Goal: Task Accomplishment & Management: Use online tool/utility

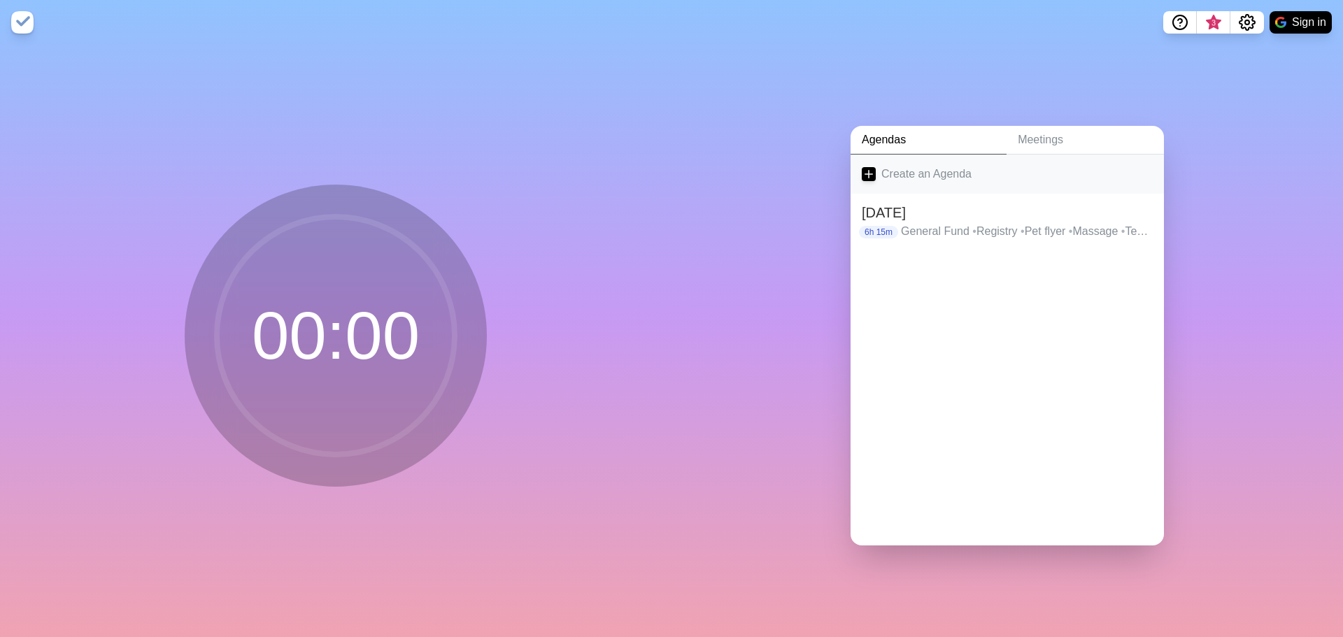
click at [889, 167] on link "Create an Agenda" at bounding box center [1006, 174] width 313 height 39
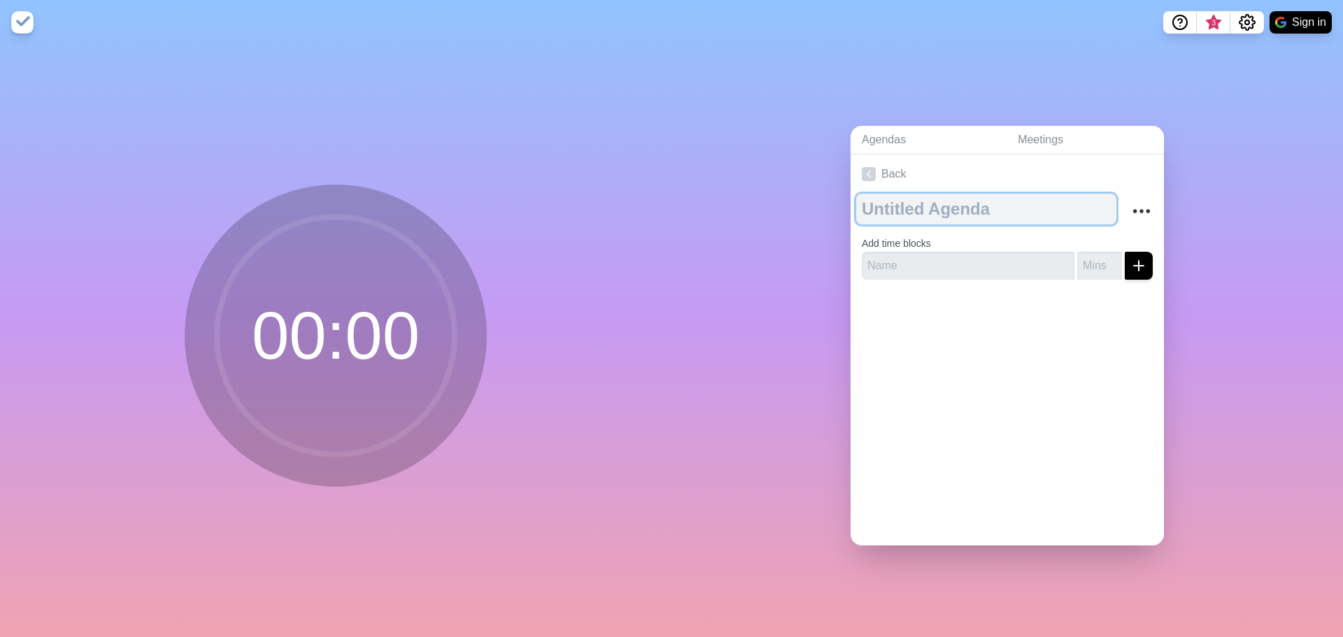
click at [912, 198] on textarea at bounding box center [986, 209] width 260 height 31
drag, startPoint x: 921, startPoint y: 202, endPoint x: 850, endPoint y: 206, distance: 71.4
click at [850, 206] on div "[DATE] Add time blocks" at bounding box center [1006, 242] width 313 height 97
click at [887, 206] on textarea "Pre PTO [DATE]" at bounding box center [986, 209] width 260 height 31
click at [1002, 214] on textarea "PPTO [DATE]" at bounding box center [986, 209] width 260 height 31
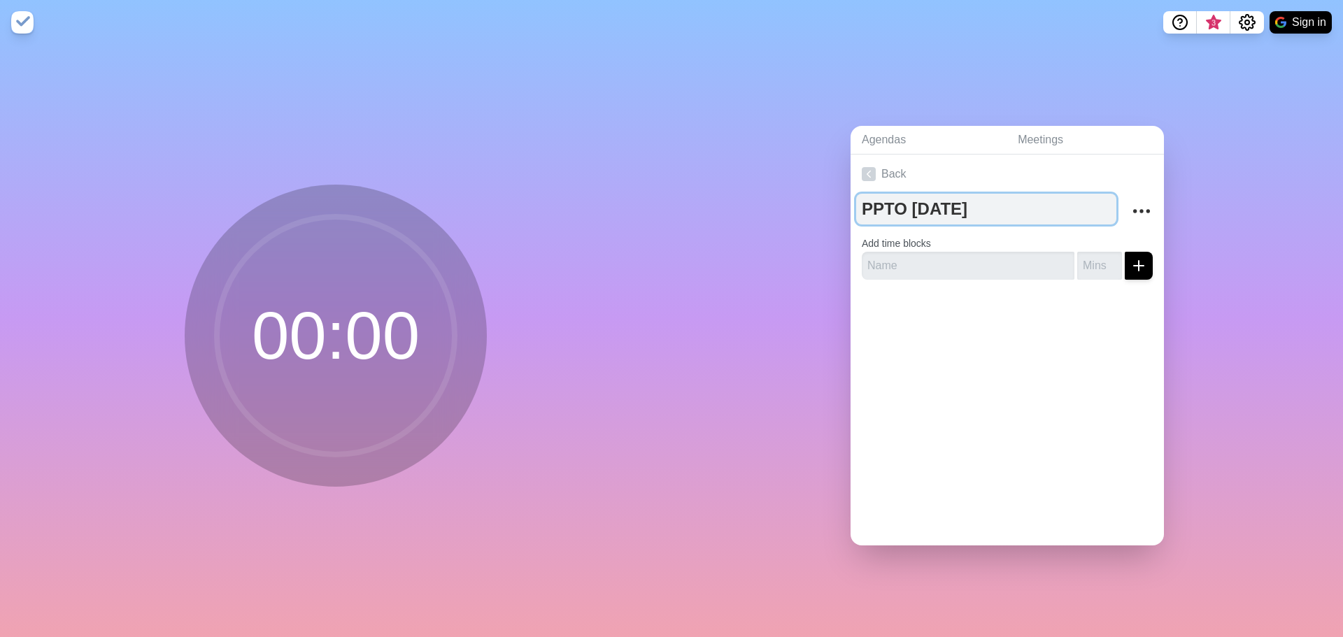
type textarea "PPTO [DATE]"
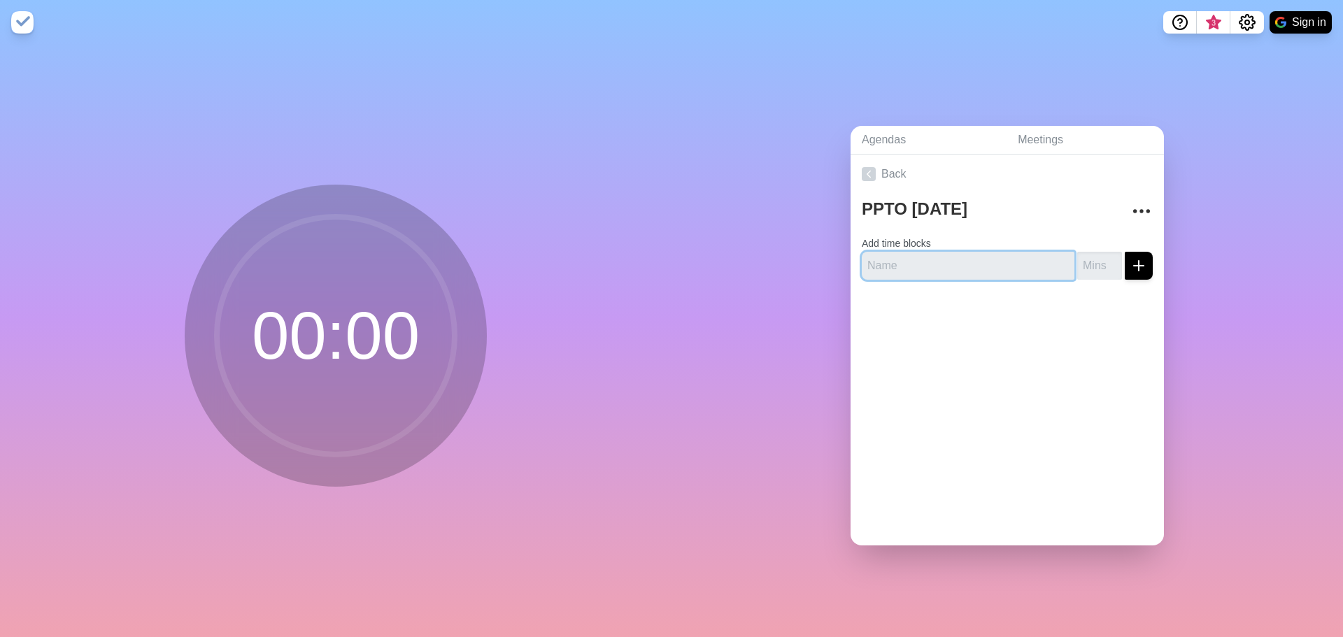
click at [939, 260] on input "text" at bounding box center [967, 266] width 213 height 28
type input "St. [PERSON_NAME] ESG Exhibit C"
click at [1080, 261] on input "number" at bounding box center [1099, 266] width 45 height 28
type input "60"
click at [1130, 266] on icon "submit" at bounding box center [1138, 265] width 17 height 17
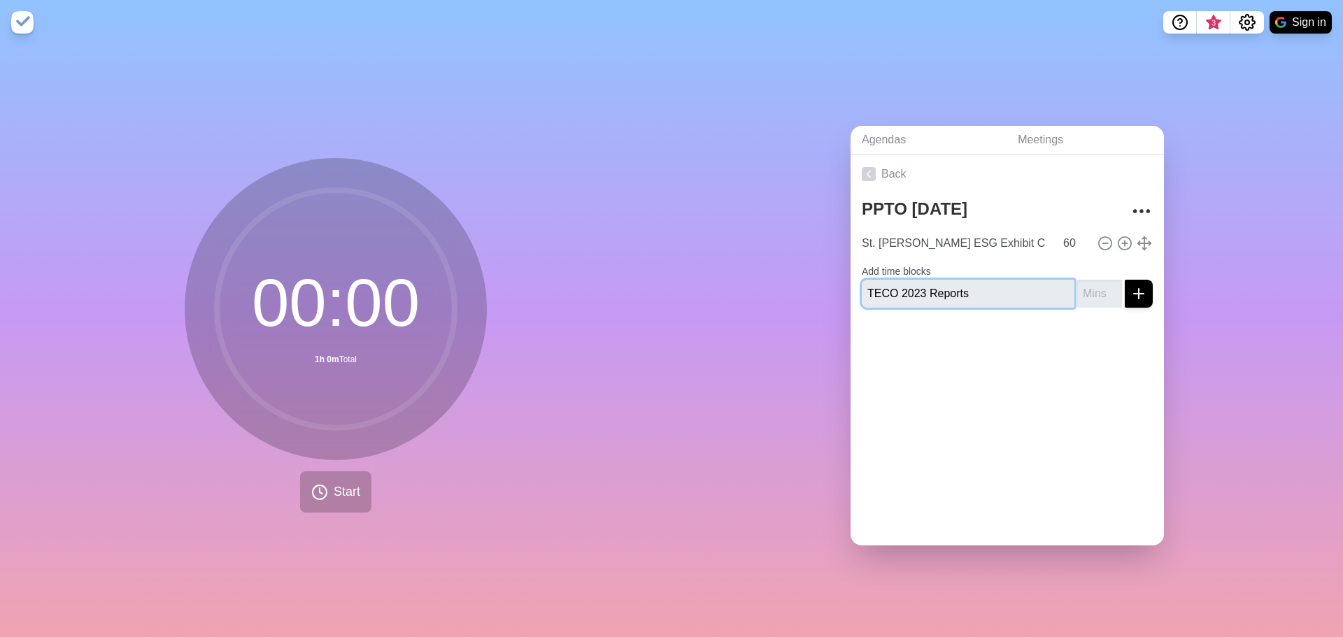
type input "TECO 2023 Reports"
click at [1084, 282] on input "number" at bounding box center [1099, 294] width 45 height 28
type input "30"
click at [1130, 285] on icon "submit" at bounding box center [1138, 293] width 17 height 17
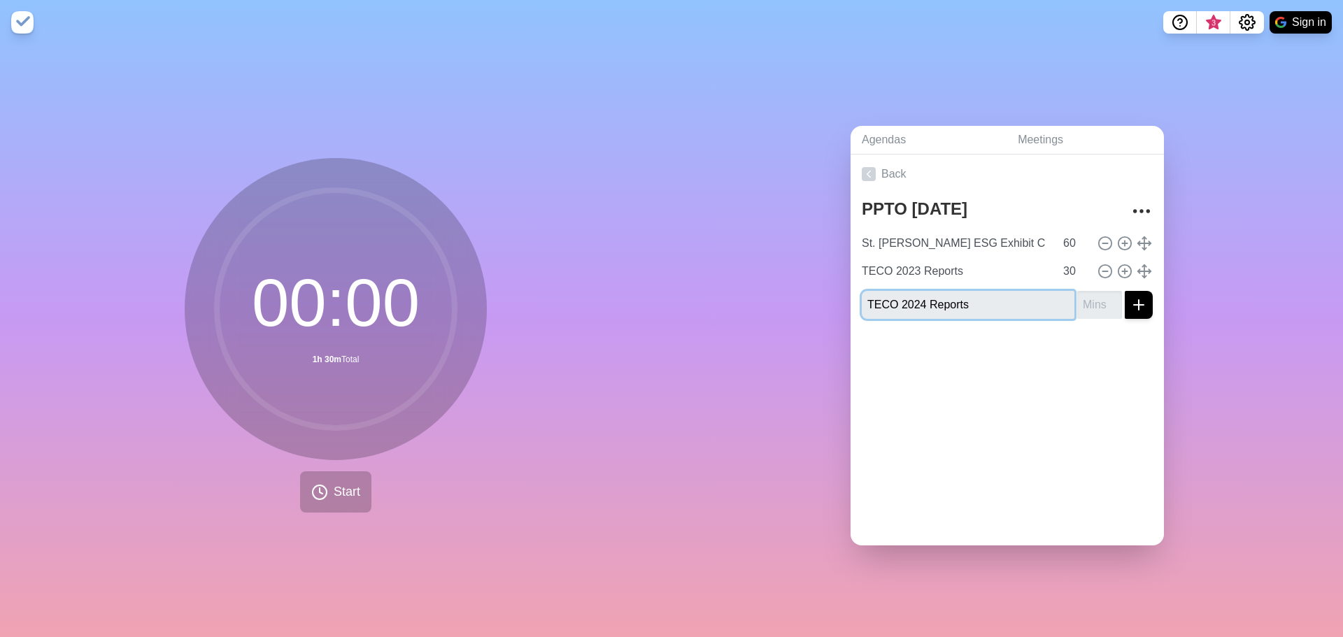
type input "TECO 2024 Reports"
click at [1087, 296] on input "number" at bounding box center [1099, 305] width 45 height 28
type input "30"
click at [1130, 296] on icon "submit" at bounding box center [1138, 304] width 17 height 17
